Goal: Information Seeking & Learning: Learn about a topic

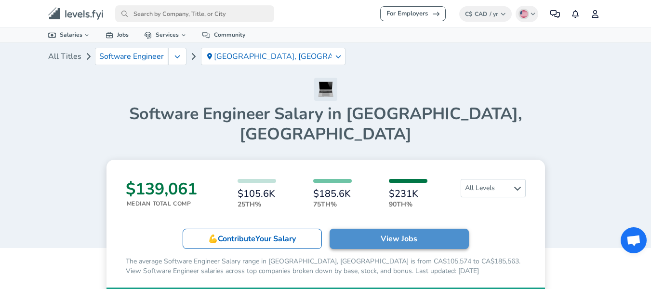
click at [378, 229] on link "View Jobs" at bounding box center [399, 239] width 139 height 20
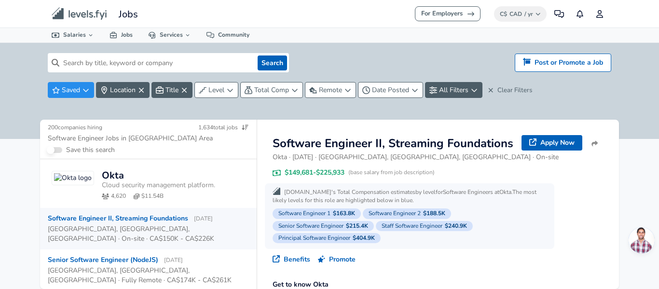
click at [162, 61] on input at bounding box center [156, 62] width 194 height 19
type input "s"
click at [271, 58] on button "Search" at bounding box center [271, 62] width 29 height 15
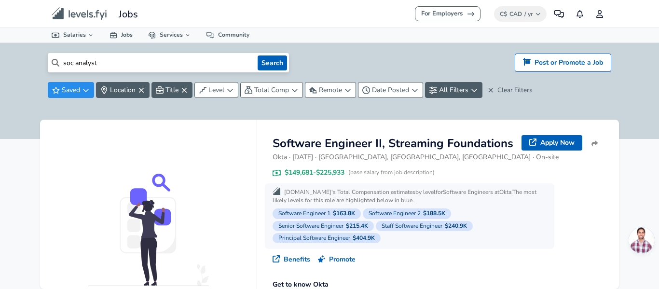
click at [206, 55] on input "soc analyst" at bounding box center [156, 62] width 194 height 19
type input "s"
type input "security operation analyst"
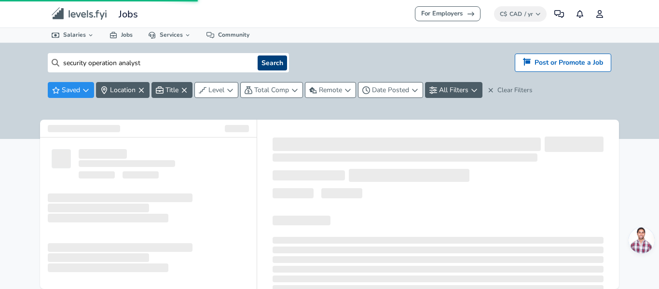
click at [274, 59] on button "Search" at bounding box center [271, 62] width 29 height 15
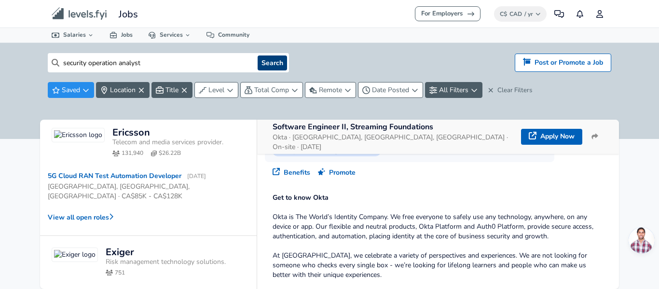
scroll to position [193, 0]
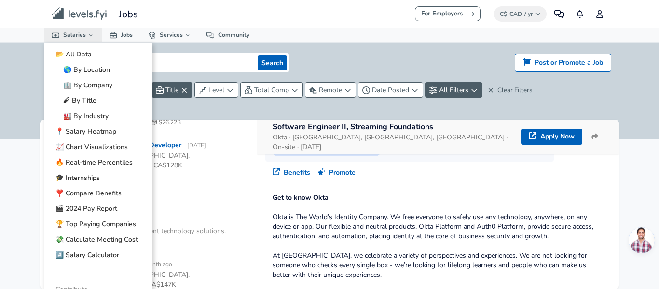
click at [68, 33] on link "Salaries" at bounding box center [73, 35] width 58 height 14
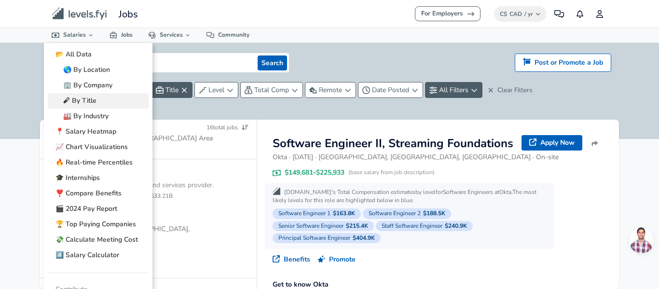
click at [91, 96] on link "🖋 By Title" at bounding box center [98, 100] width 101 height 15
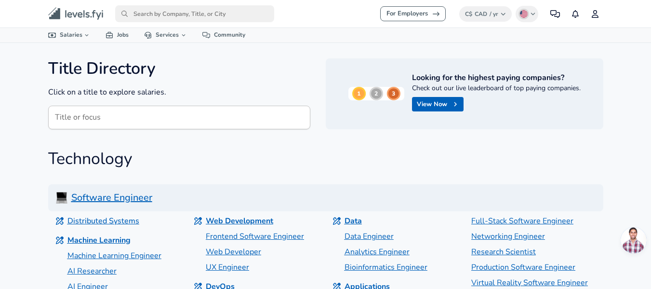
click at [115, 116] on input "Title or focus" at bounding box center [179, 118] width 262 height 24
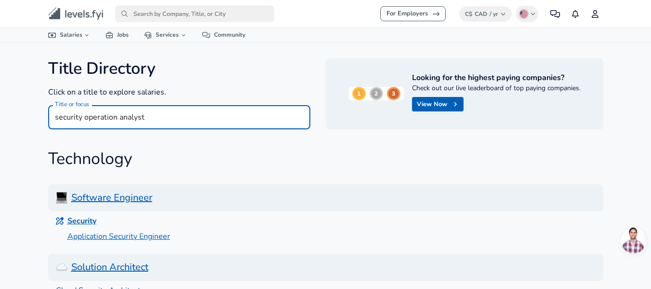
type input "security operation analyst"
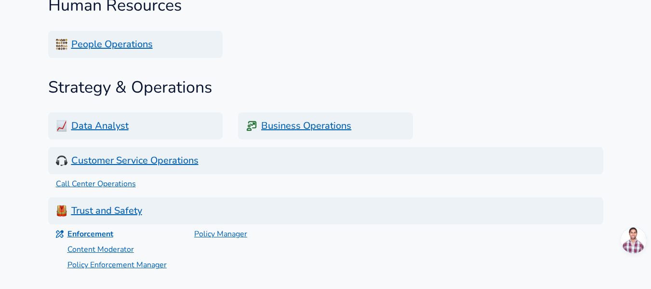
scroll to position [338, 0]
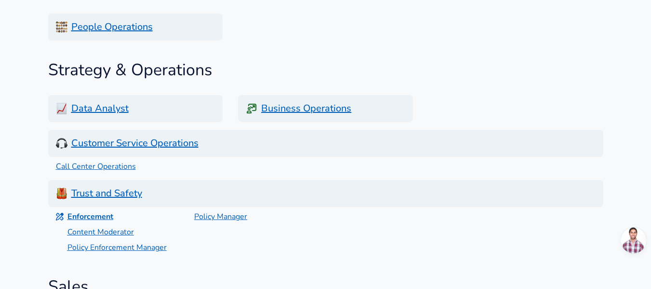
click at [108, 104] on h6 "Data Analyst" at bounding box center [135, 108] width 175 height 27
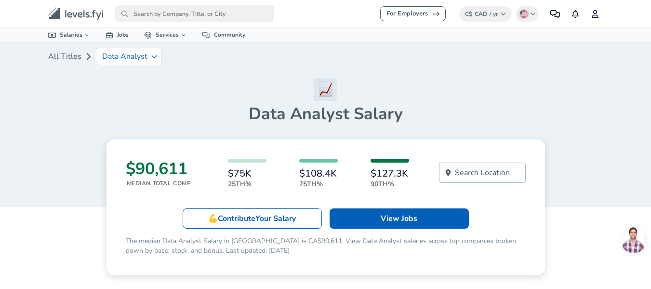
click at [458, 171] on p "Search Location" at bounding box center [482, 173] width 55 height 12
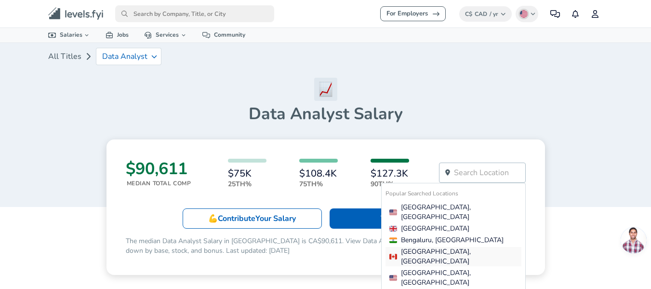
drag, startPoint x: 457, startPoint y: 240, endPoint x: 454, endPoint y: 235, distance: 5.8
click at [457, 247] on div "[GEOGRAPHIC_DATA], [GEOGRAPHIC_DATA]" at bounding box center [456, 256] width 132 height 19
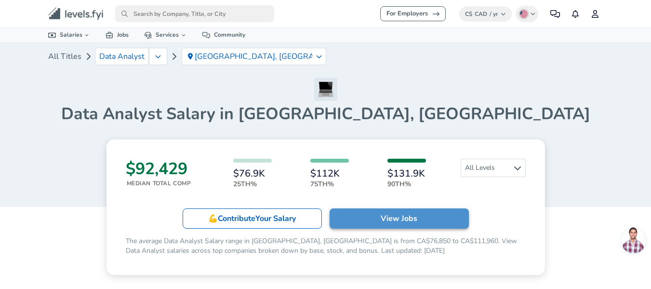
click at [414, 224] on p "View Jobs" at bounding box center [399, 219] width 37 height 12
